Goal: Transaction & Acquisition: Subscribe to service/newsletter

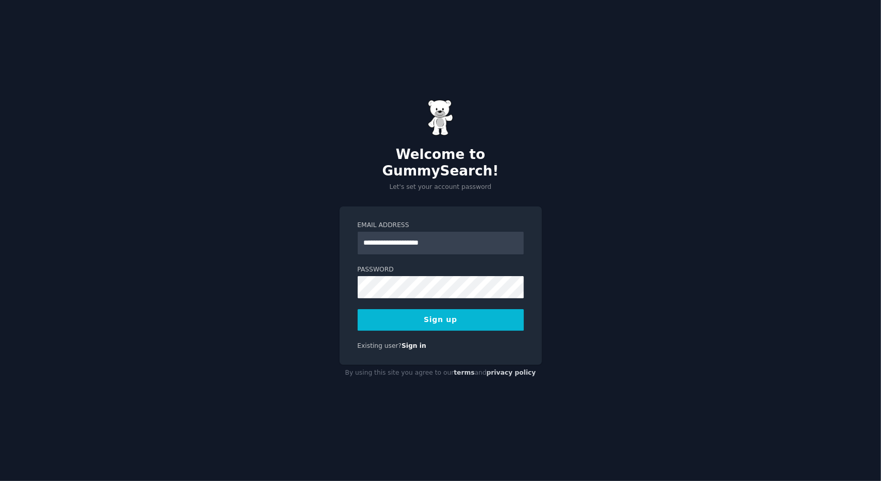
type input "**********"
click at [343, 228] on div "**********" at bounding box center [440, 285] width 202 height 159
click at [434, 315] on button "Sign up" at bounding box center [441, 320] width 166 height 22
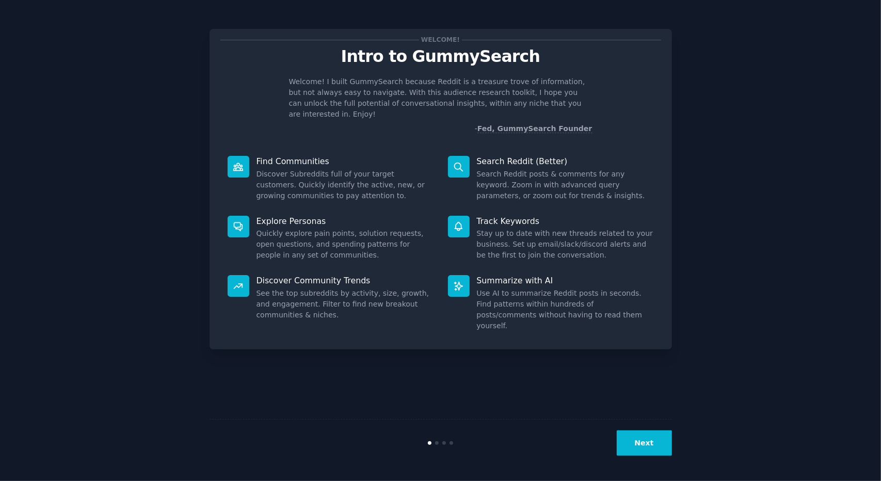
click at [631, 446] on button "Next" at bounding box center [643, 442] width 55 height 25
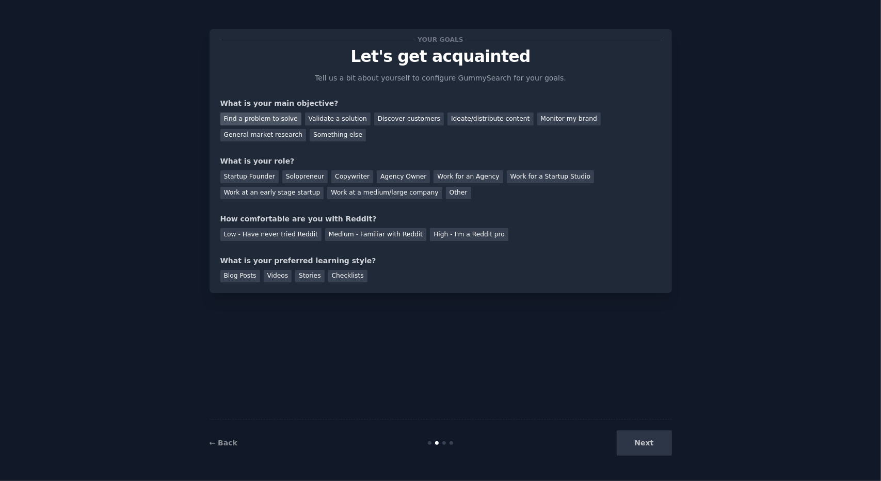
click at [278, 119] on div "Find a problem to solve" at bounding box center [260, 118] width 81 height 13
click at [236, 176] on div "Startup Founder" at bounding box center [249, 176] width 58 height 13
click at [367, 235] on div "Medium - Familiar with Reddit" at bounding box center [375, 234] width 101 height 13
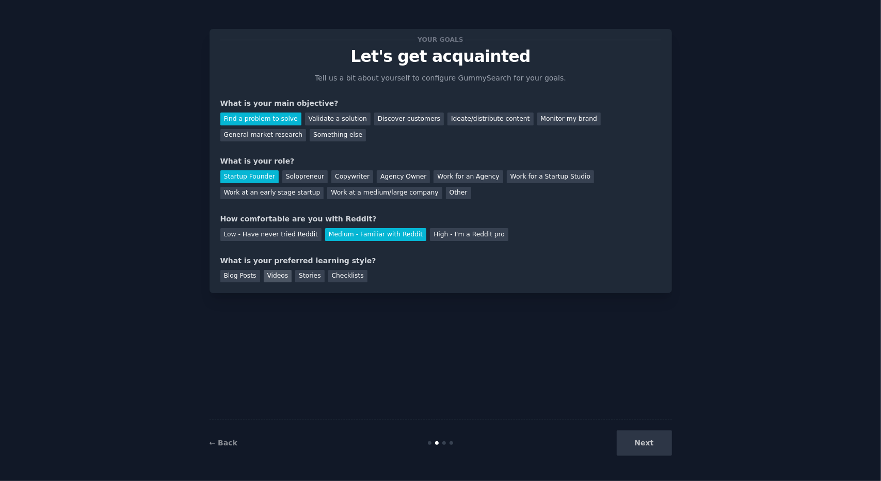
click at [273, 276] on div "Videos" at bounding box center [278, 276] width 28 height 13
click at [656, 445] on button "Next" at bounding box center [643, 442] width 55 height 25
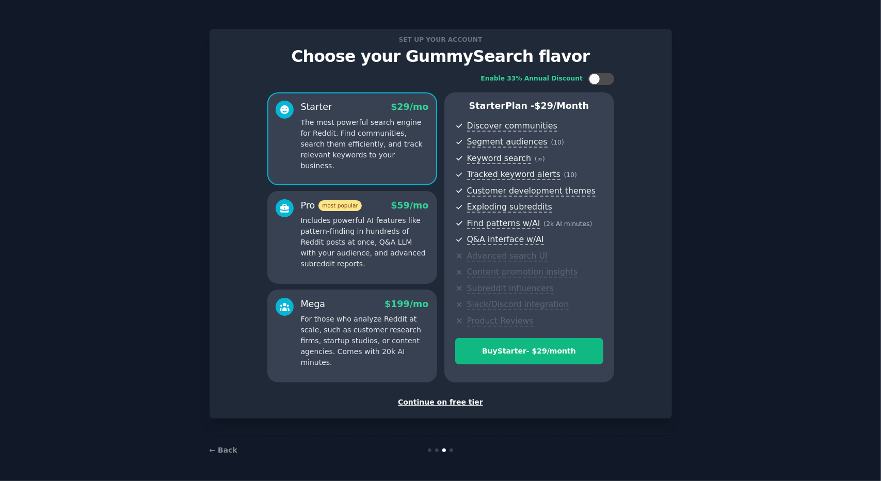
click at [443, 399] on div "Continue on free tier" at bounding box center [440, 402] width 441 height 11
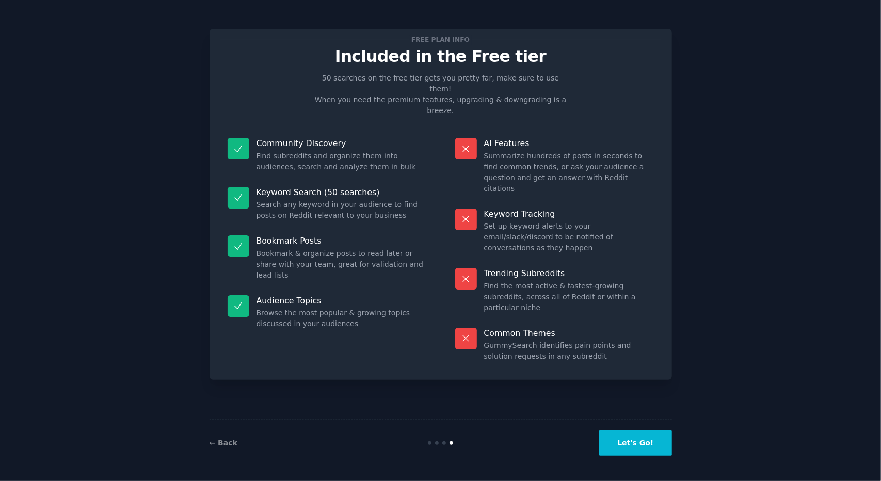
click at [624, 435] on button "Let's Go!" at bounding box center [635, 442] width 72 height 25
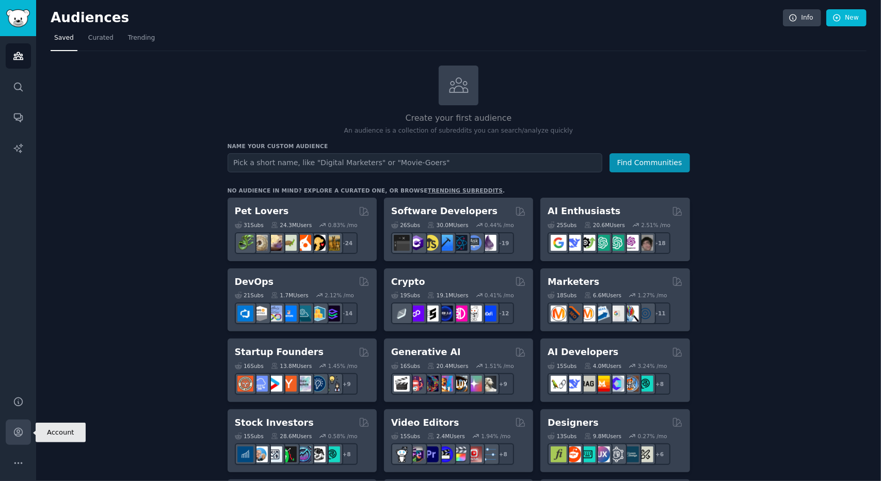
click at [13, 434] on icon "Sidebar" at bounding box center [18, 432] width 11 height 11
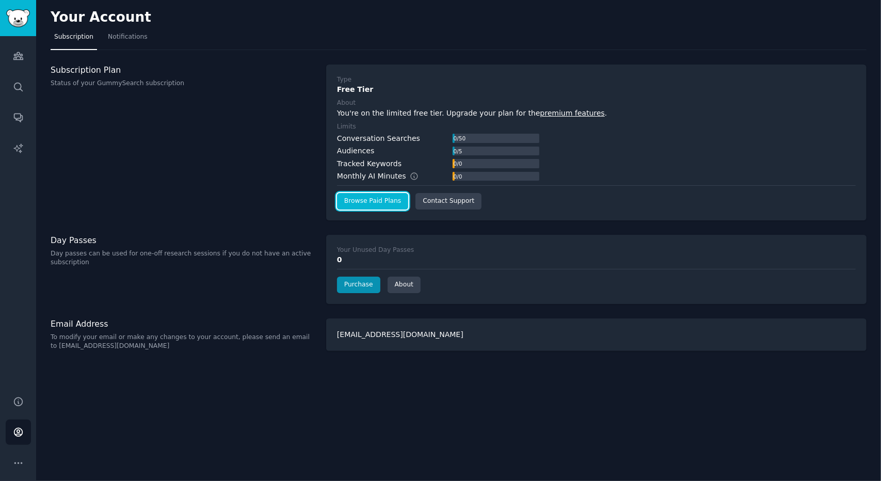
click at [357, 203] on link "Browse Paid Plans" at bounding box center [372, 201] width 71 height 17
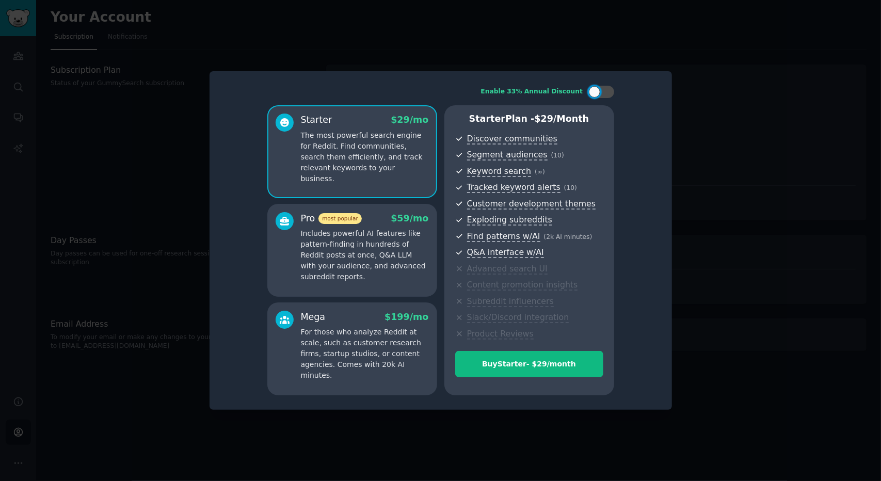
click at [386, 244] on p "Includes powerful AI features like pattern-finding in hundreds of Reddit posts …" at bounding box center [365, 255] width 128 height 54
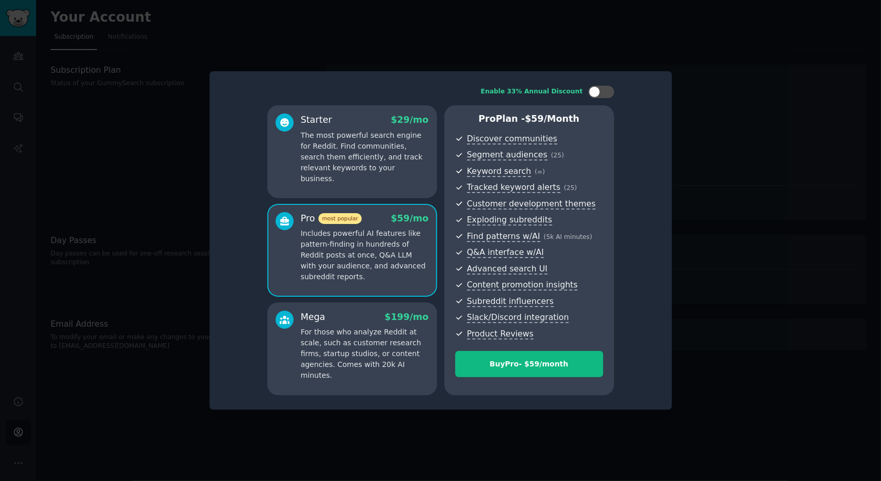
click at [386, 181] on div "Starter $ 29 /mo The most powerful search engine for Reddit. Find communities, …" at bounding box center [352, 151] width 170 height 93
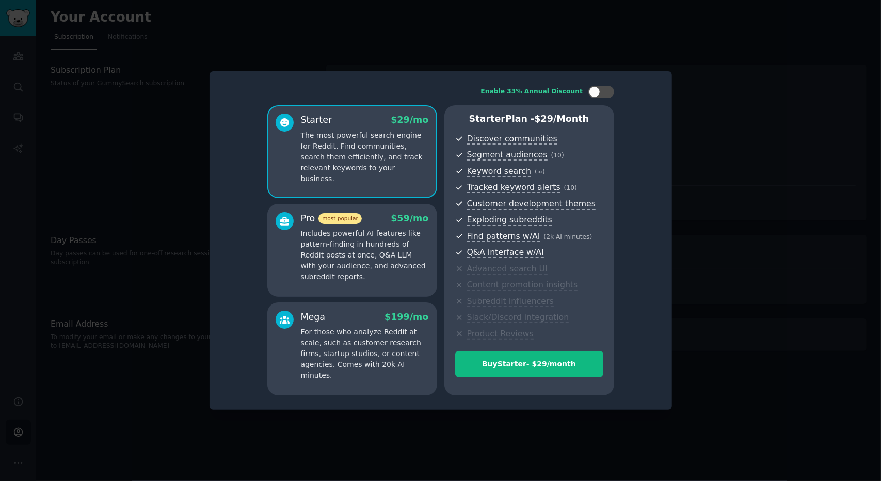
click at [387, 244] on p "Includes powerful AI features like pattern-finding in hundreds of Reddit posts …" at bounding box center [365, 255] width 128 height 54
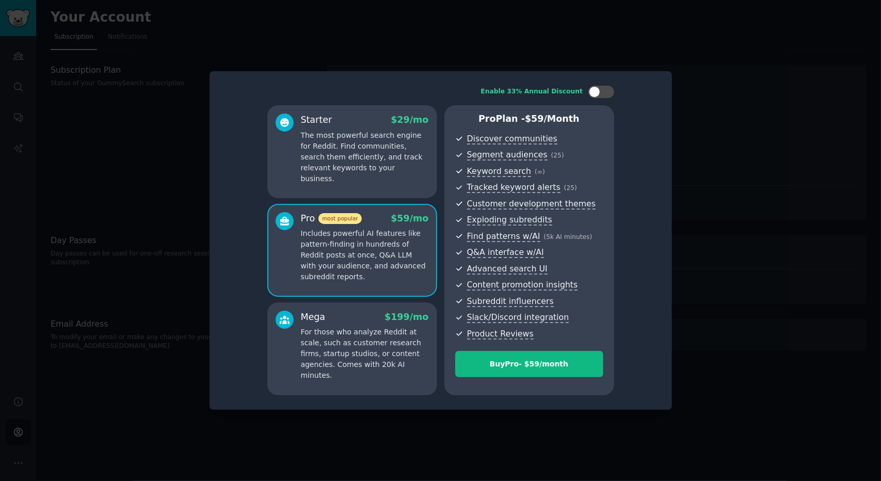
click at [392, 172] on p "The most powerful search engine for Reddit. Find communities, search them effic…" at bounding box center [365, 157] width 128 height 54
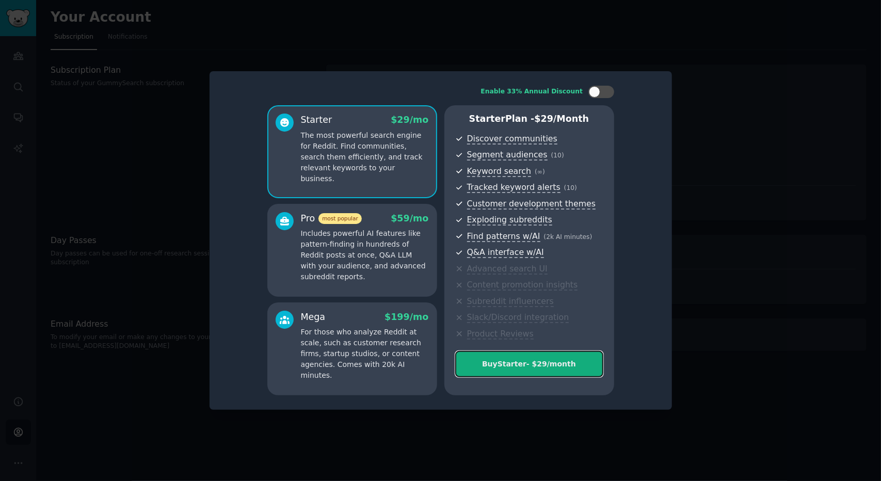
click at [530, 368] on div "Buy Starter - $ 29 /month" at bounding box center [529, 364] width 147 height 11
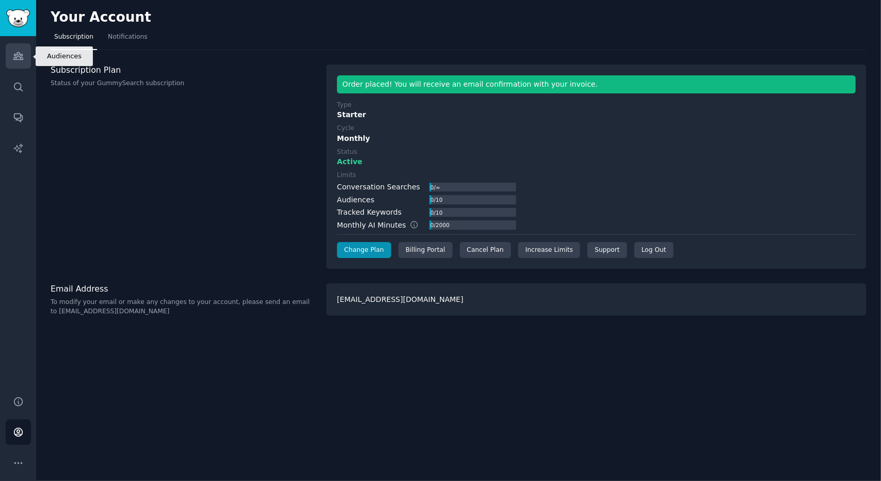
click at [18, 51] on icon "Sidebar" at bounding box center [18, 56] width 11 height 11
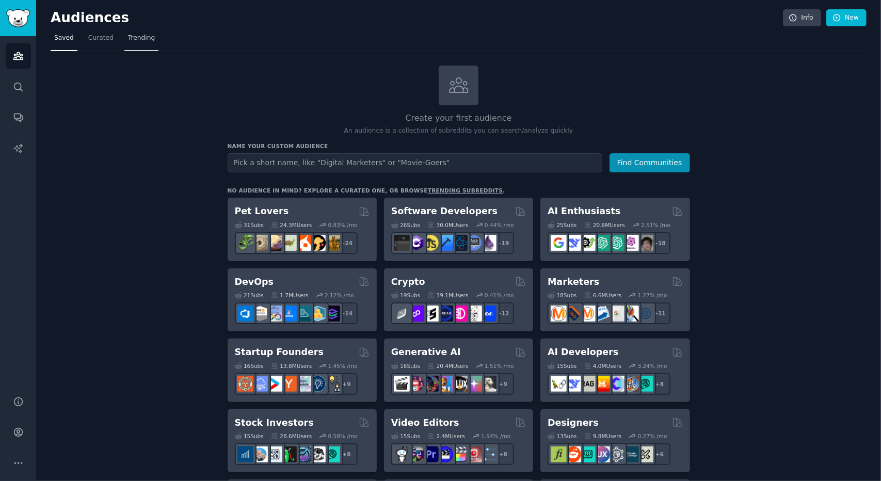
click at [129, 40] on span "Trending" at bounding box center [141, 38] width 27 height 9
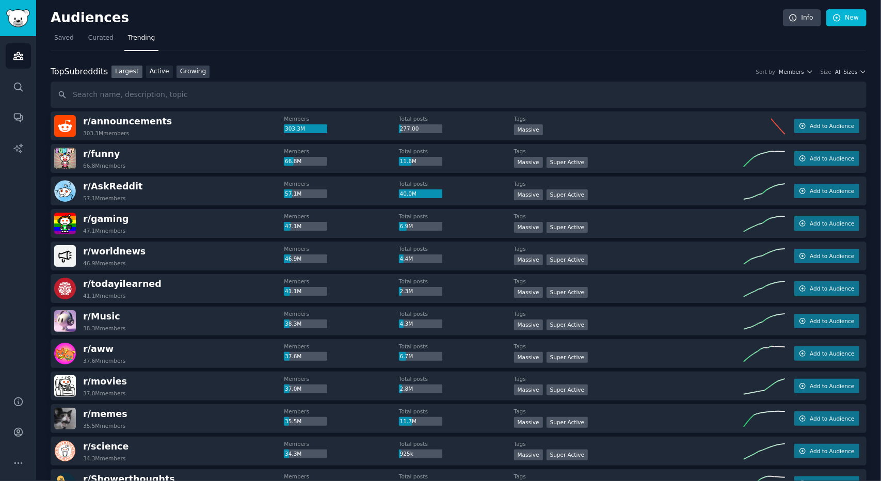
click at [178, 76] on link "Growing" at bounding box center [193, 72] width 34 height 13
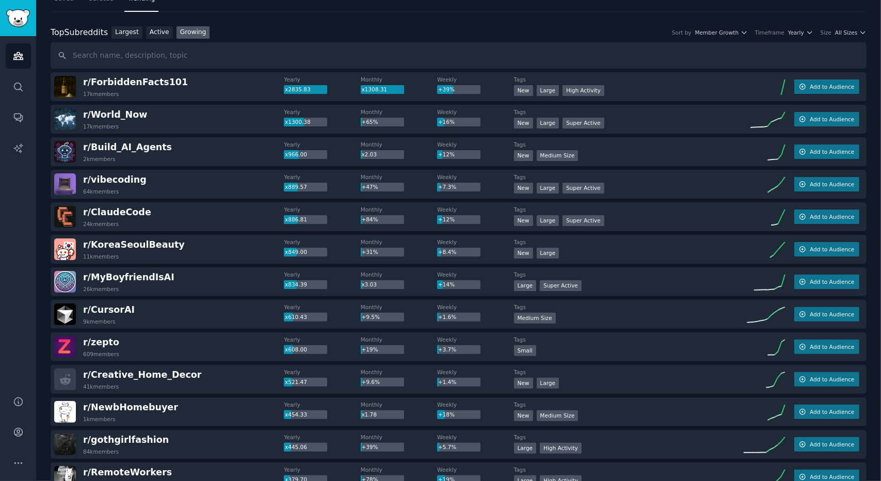
scroll to position [103, 0]
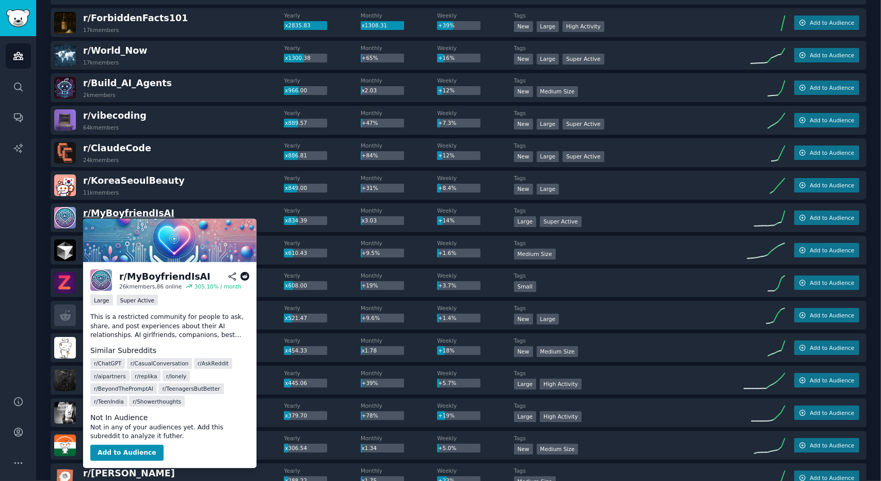
click at [147, 213] on span "r/ [PERSON_NAME]" at bounding box center [128, 213] width 91 height 10
